Goal: Task Accomplishment & Management: Manage account settings

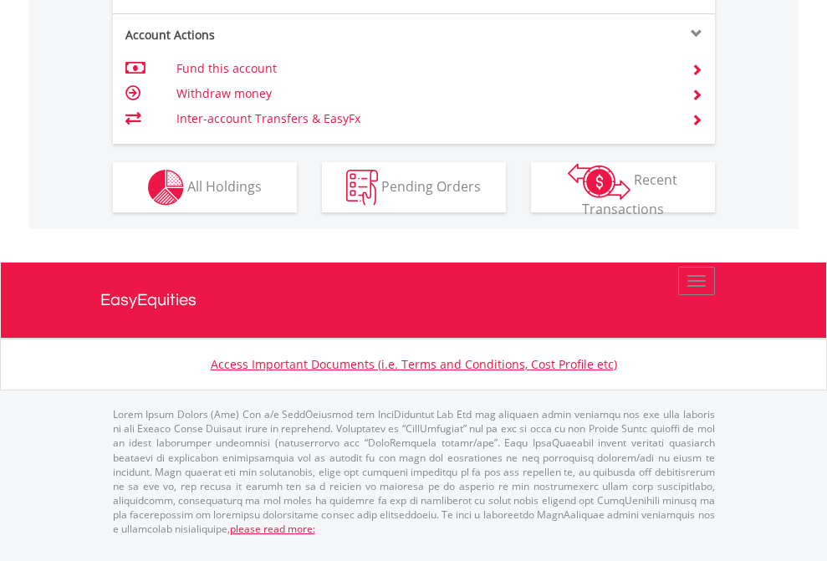
scroll to position [1603, 0]
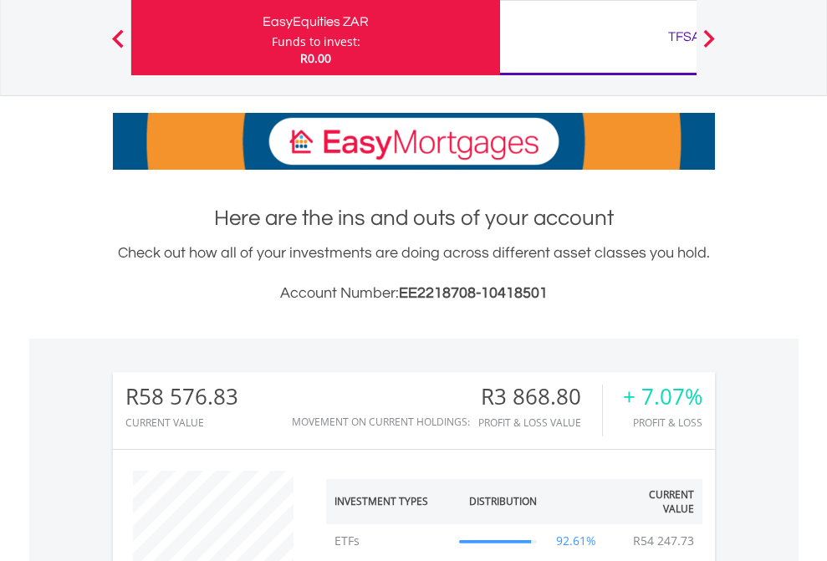
scroll to position [161, 263]
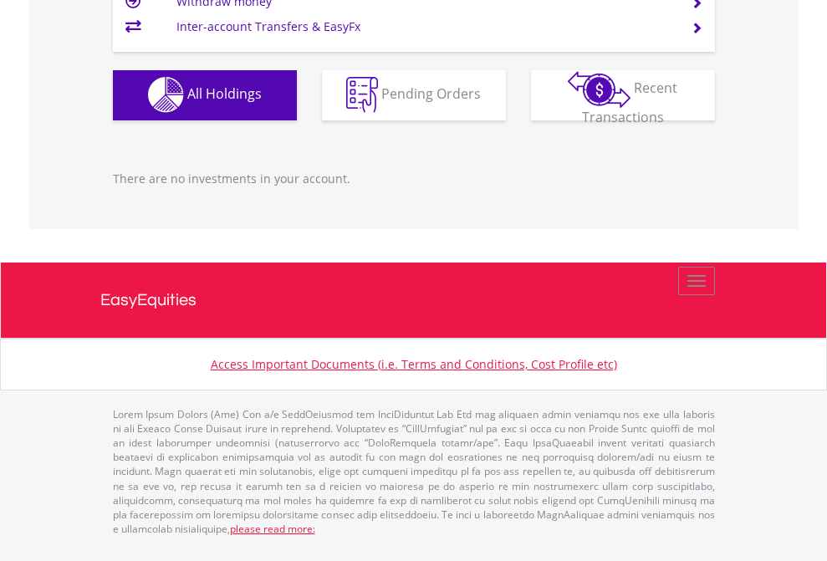
scroll to position [161, 263]
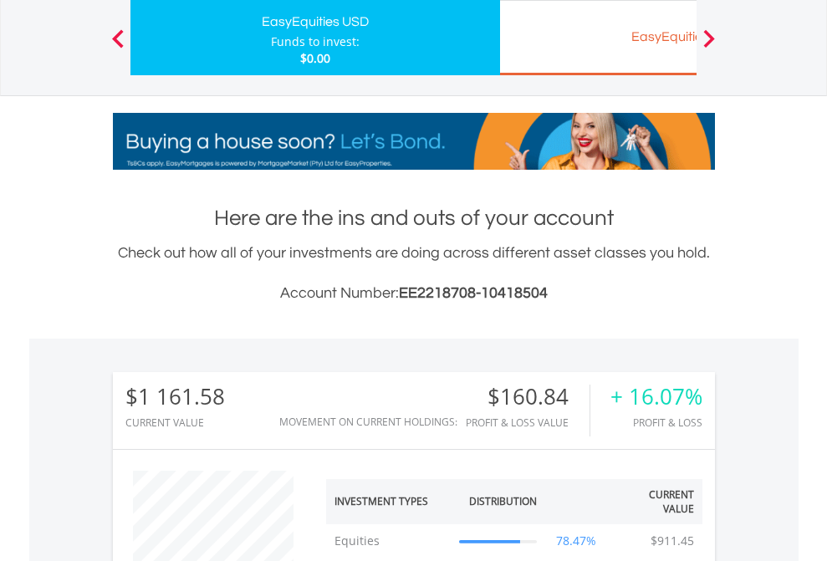
scroll to position [161, 263]
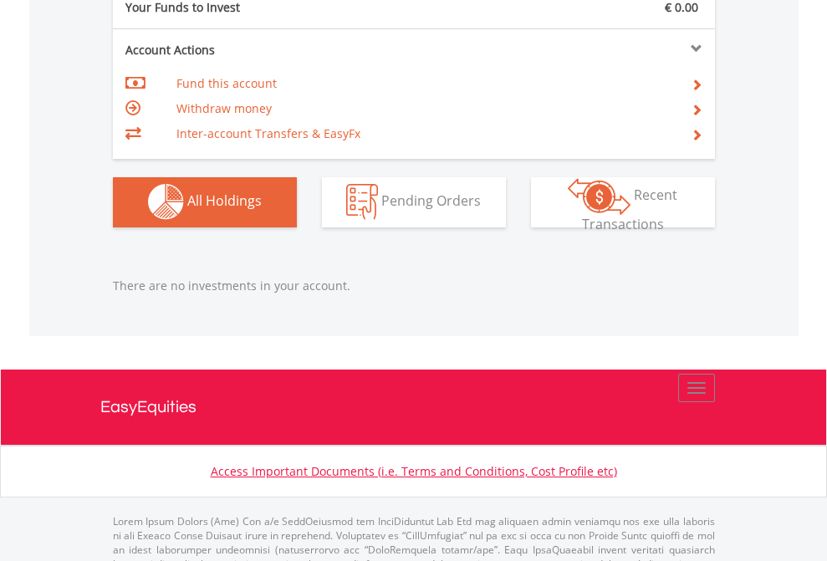
scroll to position [1656, 0]
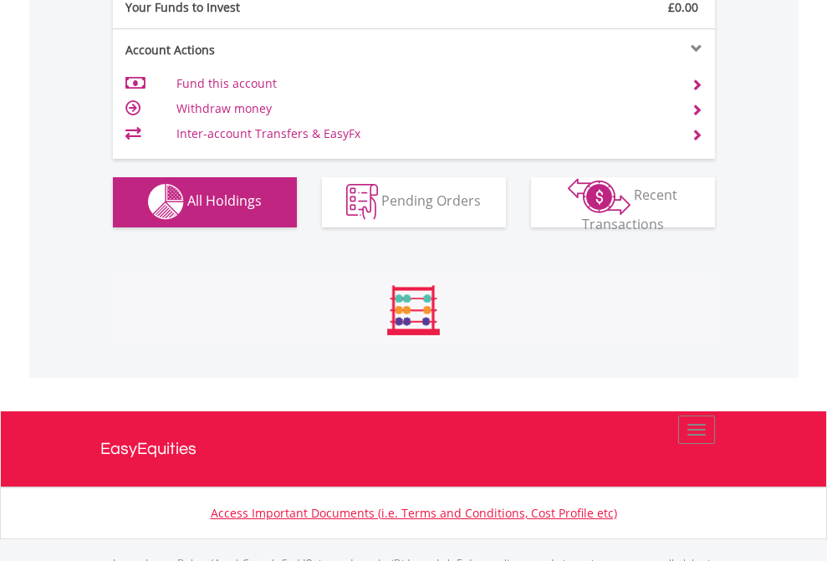
scroll to position [1656, 0]
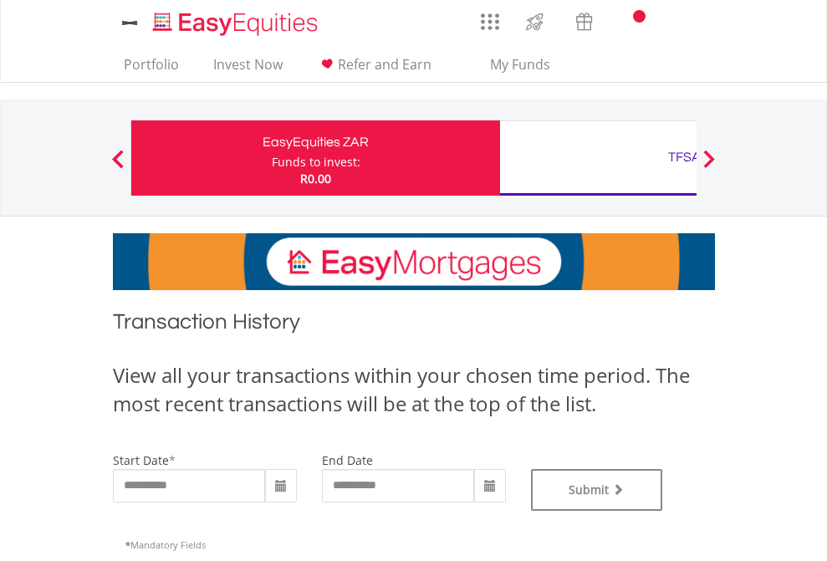
type input "**********"
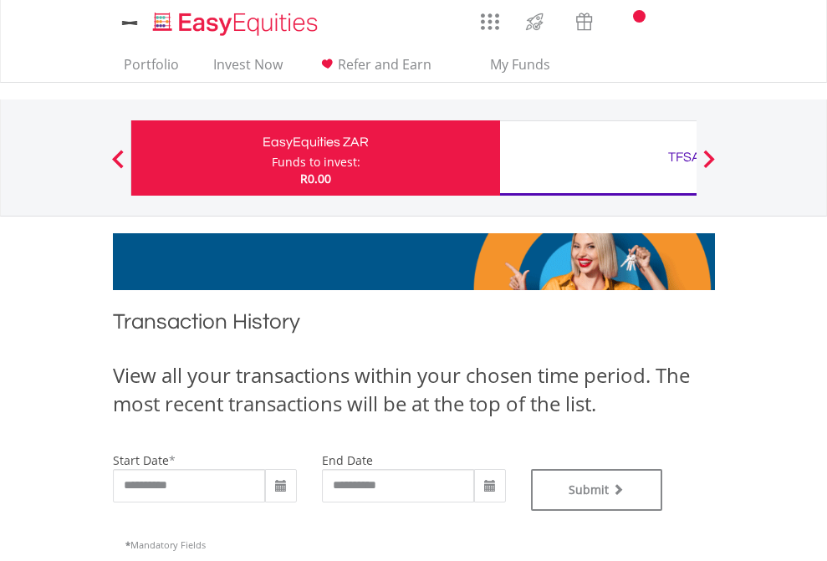
type input "**********"
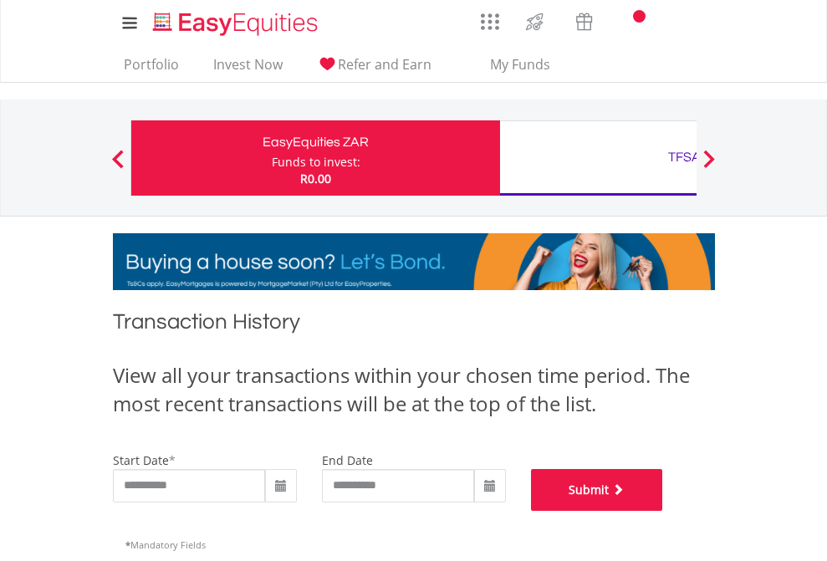
click at [663, 511] on button "Submit" at bounding box center [597, 490] width 132 height 42
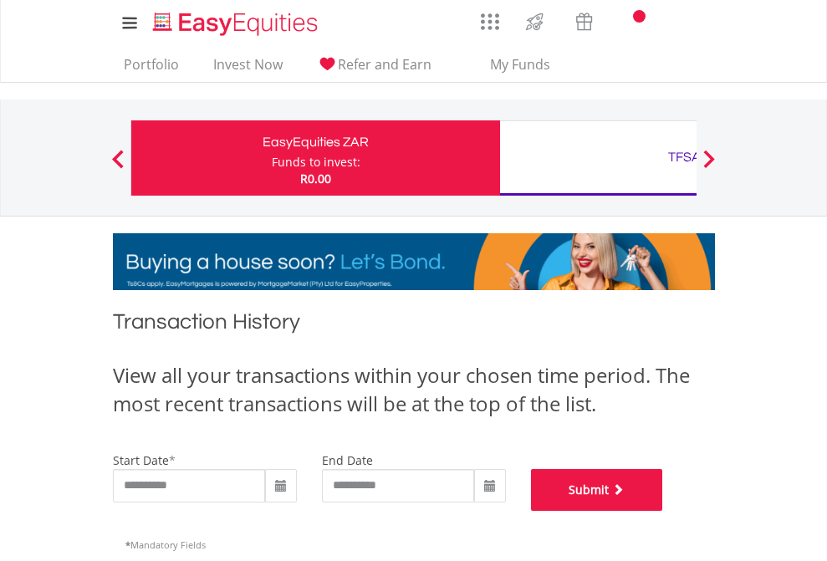
scroll to position [678, 0]
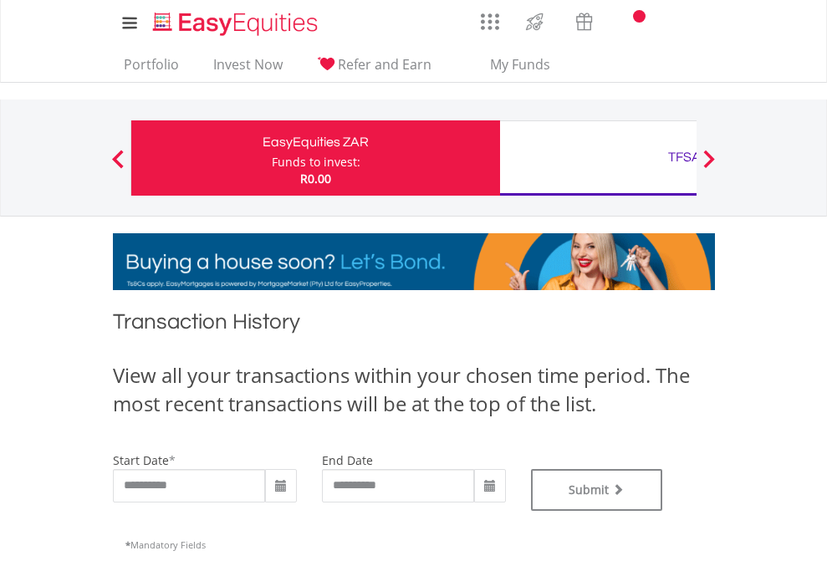
click at [598, 158] on div "TFSA" at bounding box center [684, 157] width 349 height 23
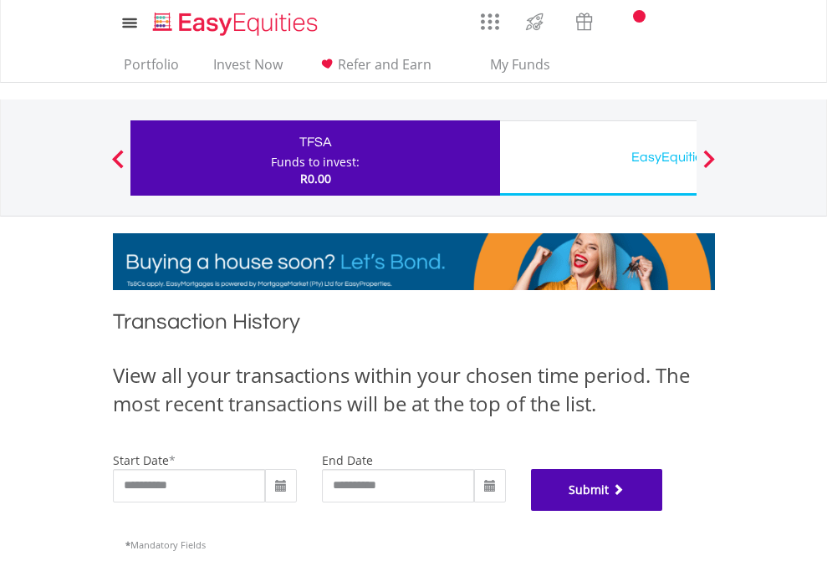
click at [663, 511] on button "Submit" at bounding box center [597, 490] width 132 height 42
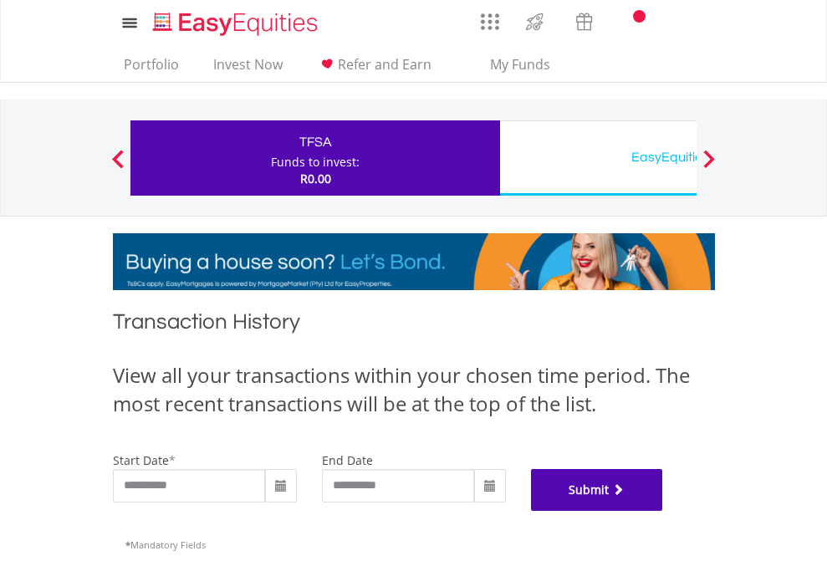
scroll to position [678, 0]
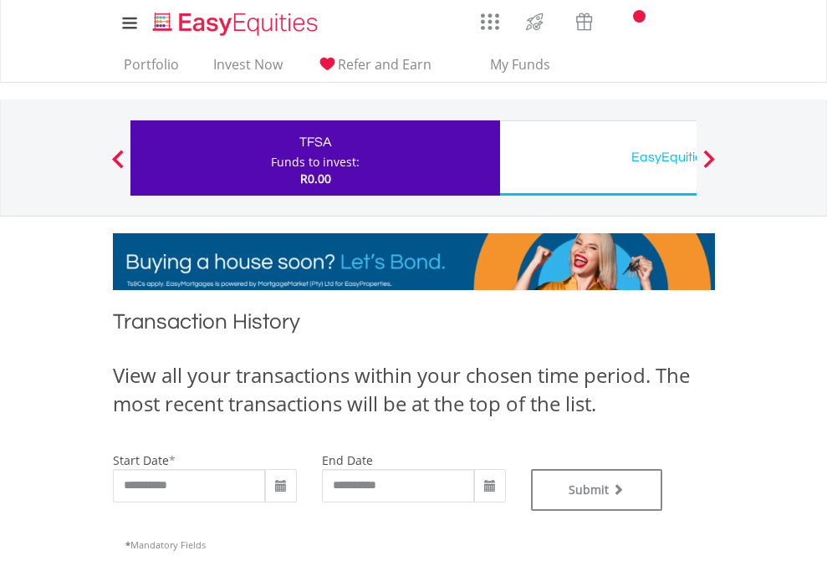
click at [598, 158] on div "EasyEquities USD" at bounding box center [684, 157] width 349 height 23
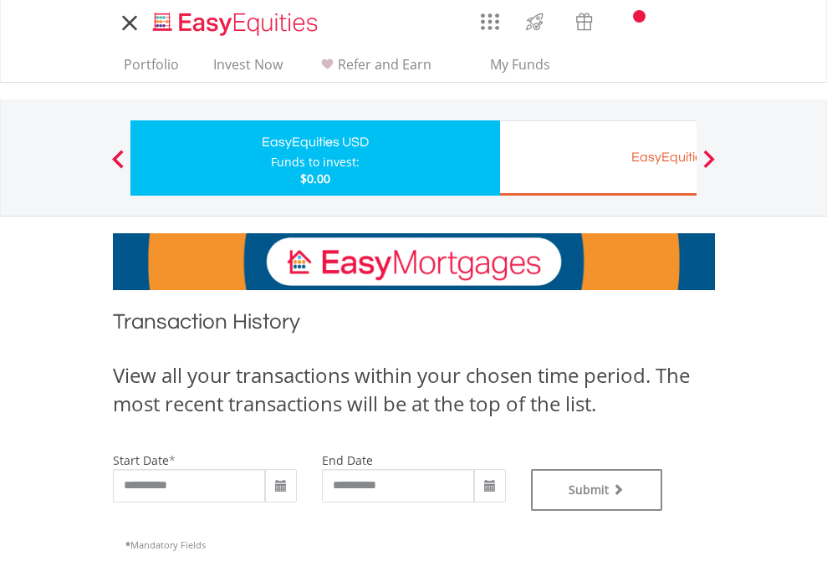
type input "**********"
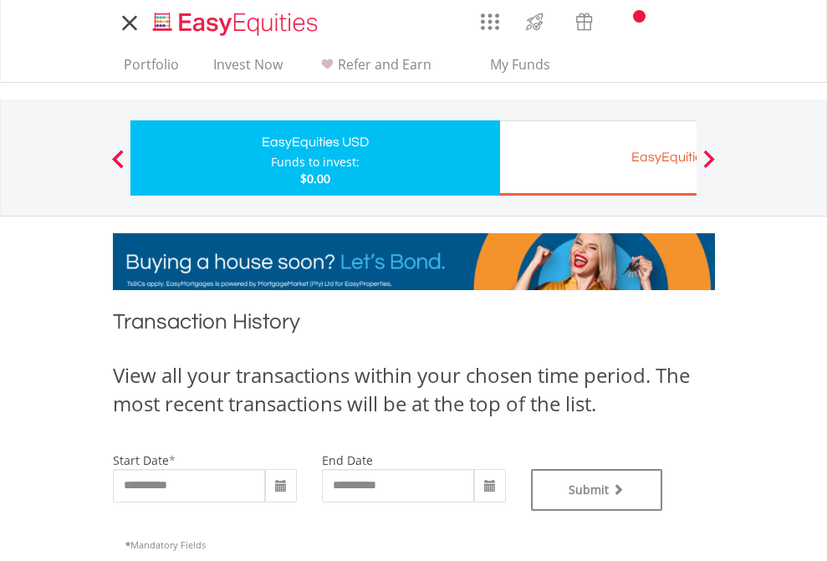
type input "**********"
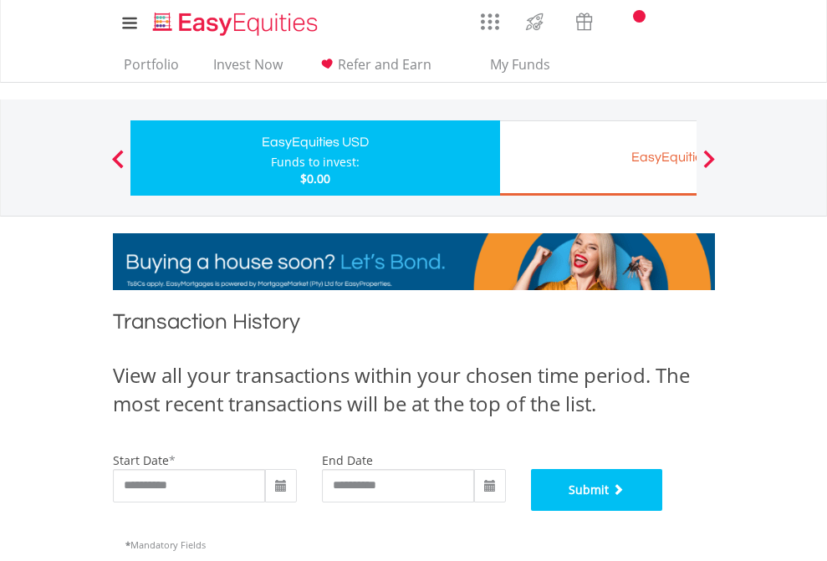
click at [663, 511] on button "Submit" at bounding box center [597, 490] width 132 height 42
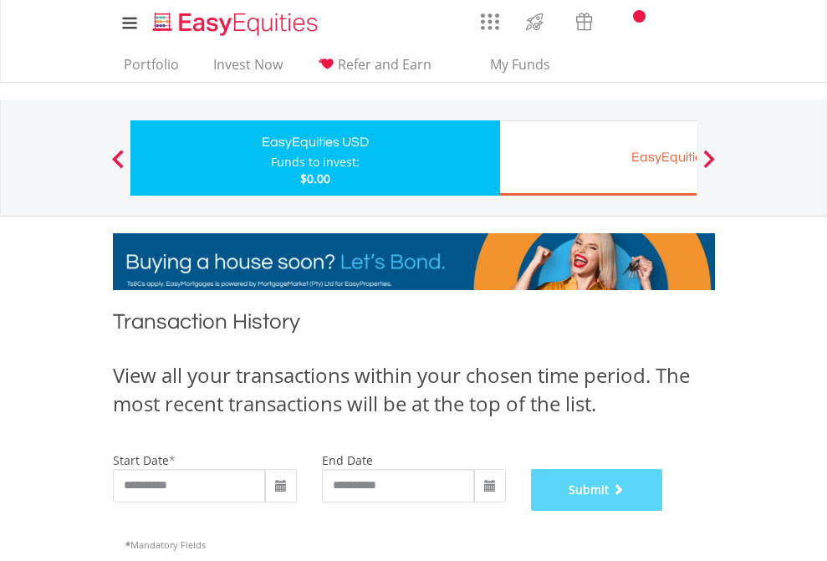
scroll to position [678, 0]
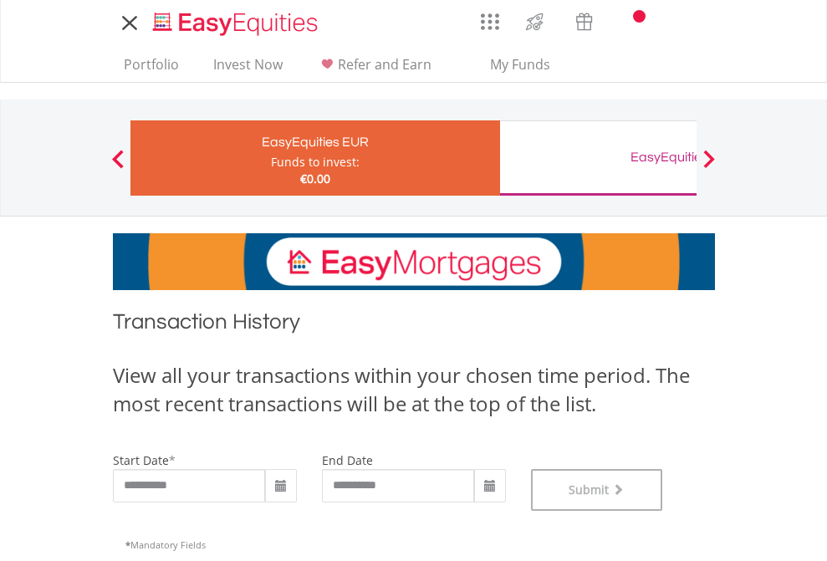
scroll to position [678, 0]
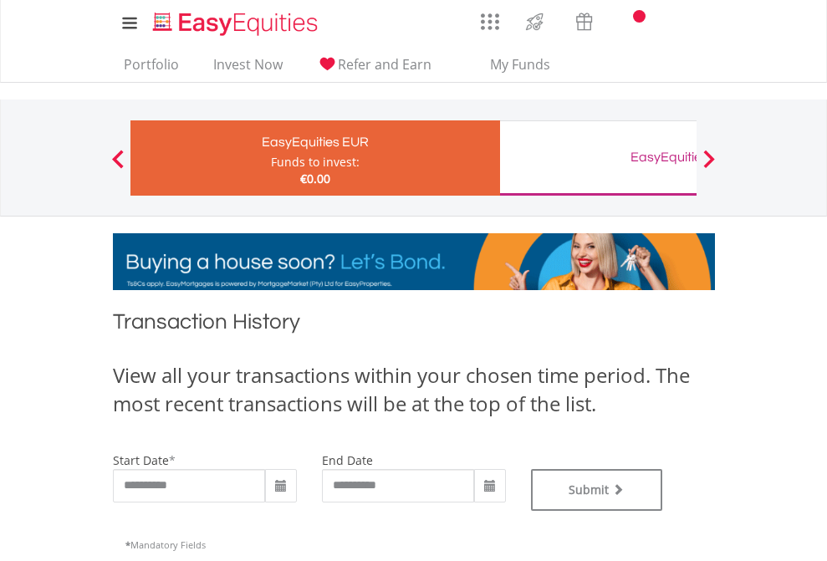
click at [598, 158] on div "EasyEquities GBP" at bounding box center [684, 157] width 349 height 23
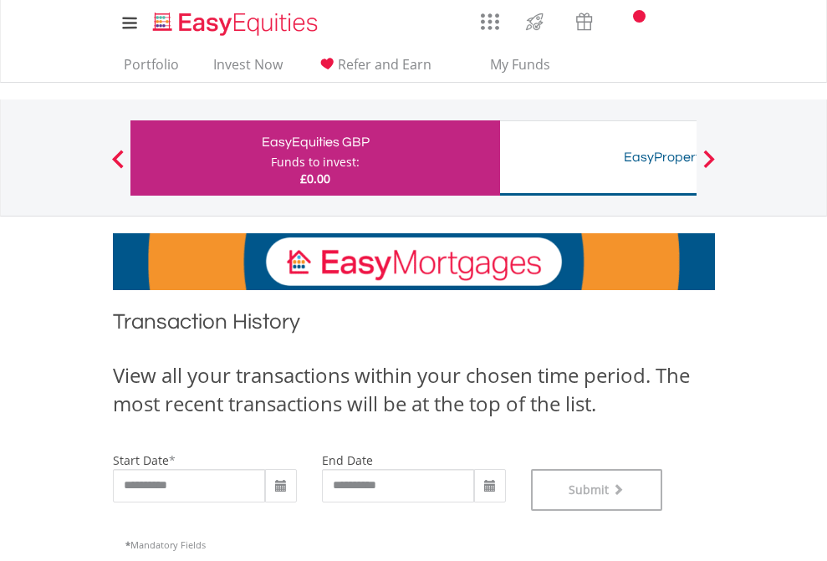
scroll to position [678, 0]
